Goal: Find specific page/section: Find specific page/section

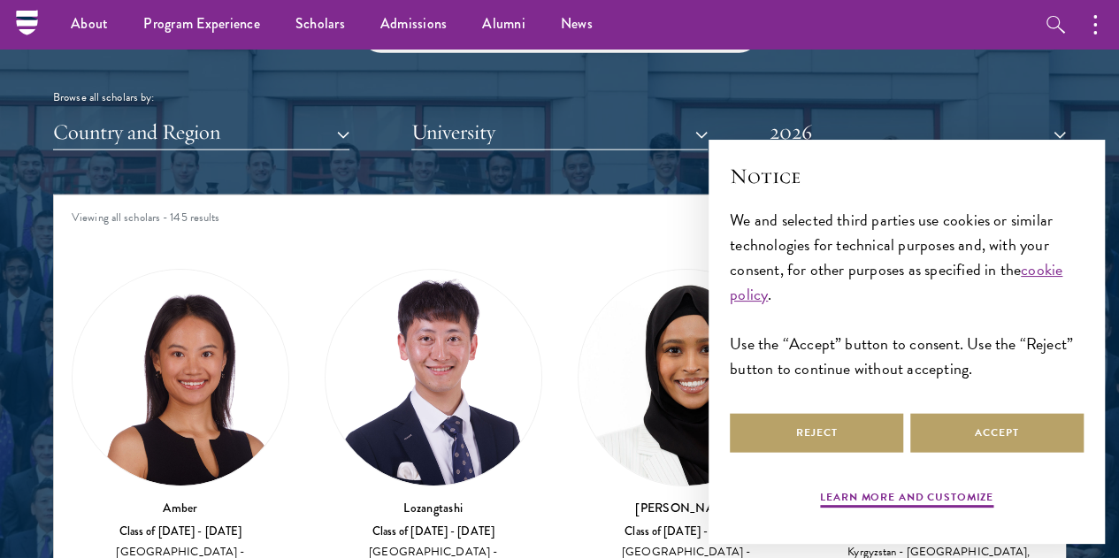
scroll to position [2113, 0]
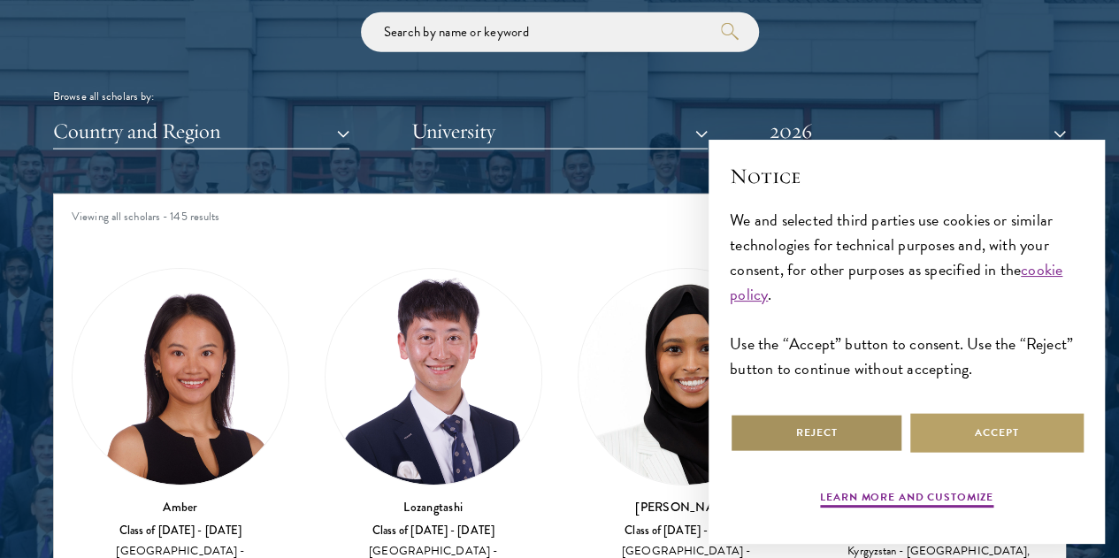
click at [853, 425] on button "Reject" at bounding box center [816, 433] width 173 height 40
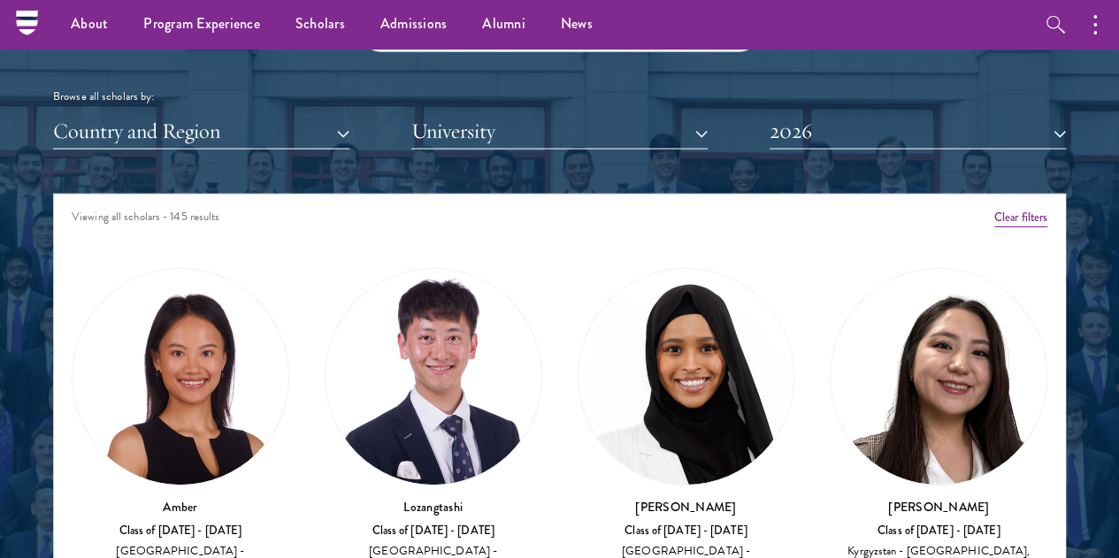
scroll to position [2014, 0]
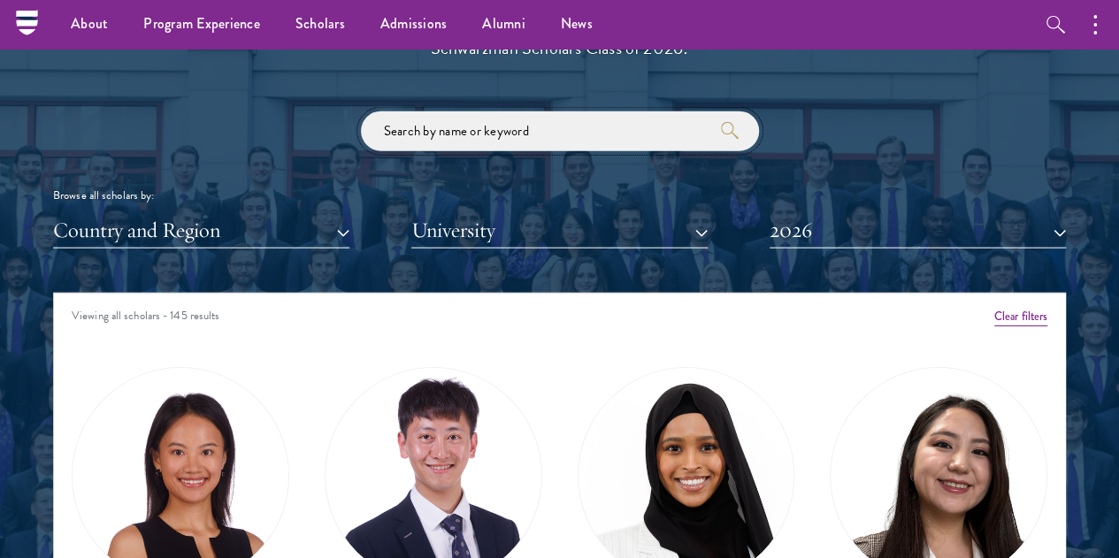
click at [509, 111] on input "search" at bounding box center [560, 131] width 398 height 40
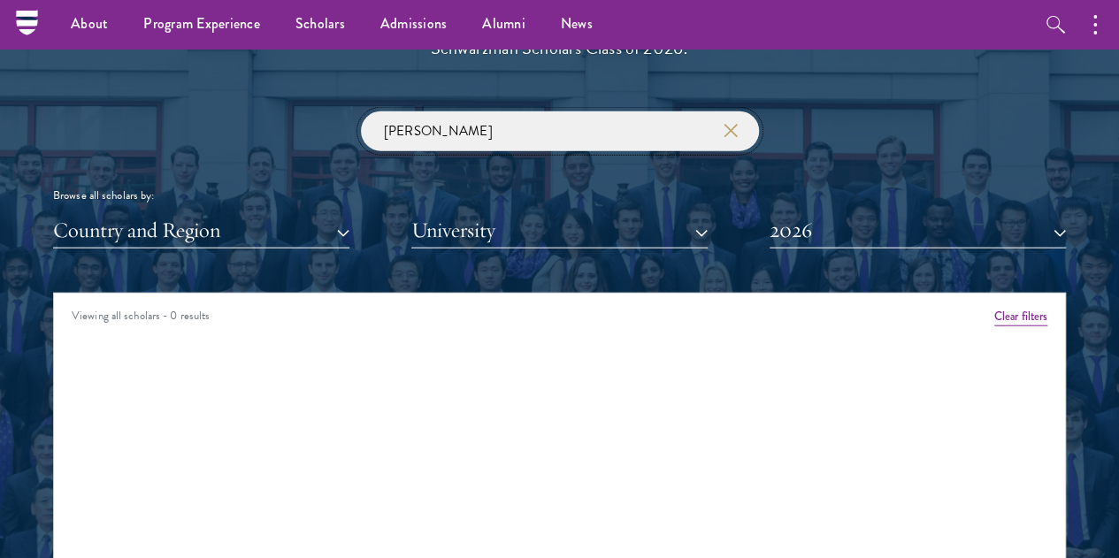
type input "[PERSON_NAME]"
click button "submit" at bounding box center [0, 0] width 0 height 0
click at [509, 111] on input "[PERSON_NAME]" at bounding box center [560, 131] width 398 height 40
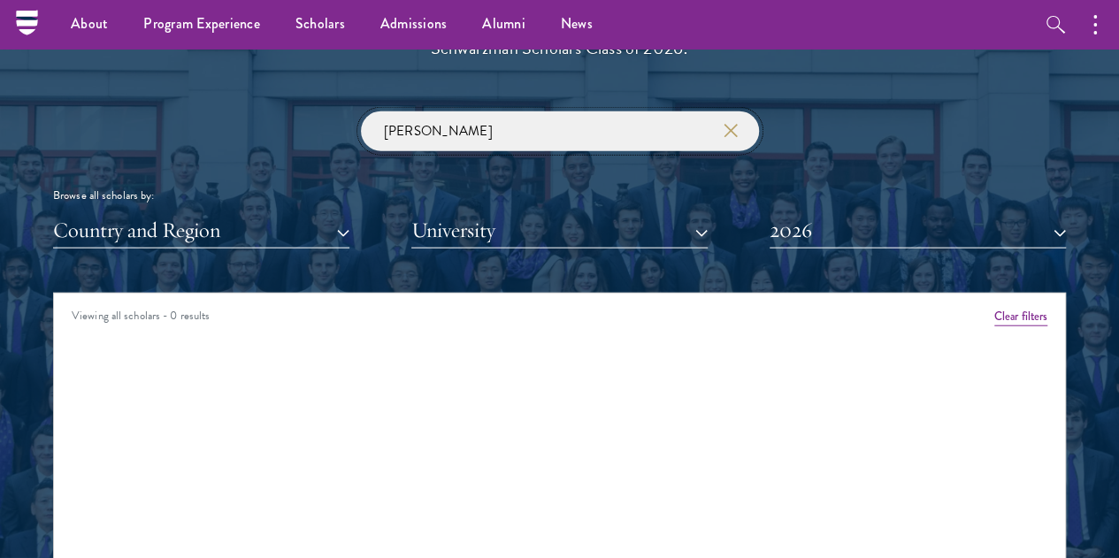
type input "[PERSON_NAME]"
click button "submit" at bounding box center [0, 0] width 0 height 0
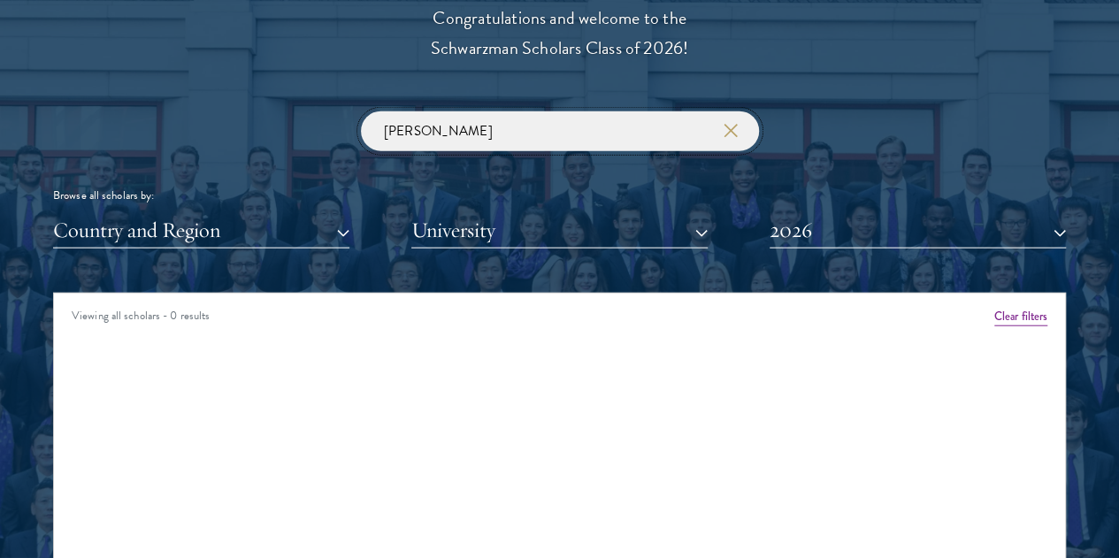
scroll to position [2438, 0]
